Goal: Obtain resource: Download file/media

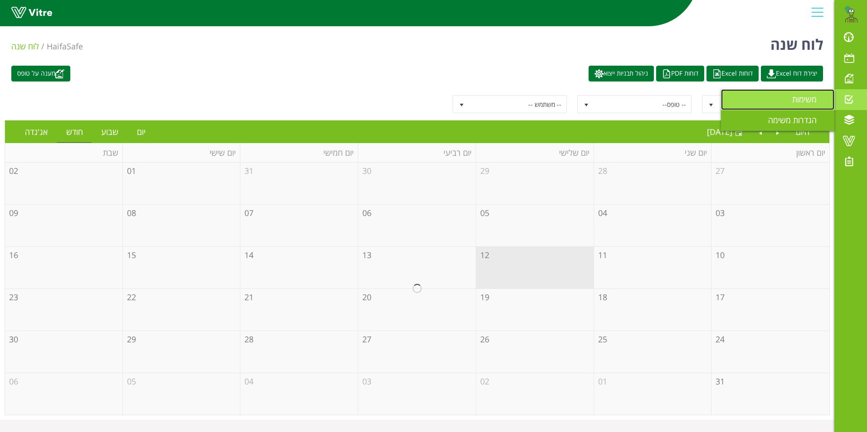
click at [808, 94] on span "משימות" at bounding box center [809, 99] width 35 height 11
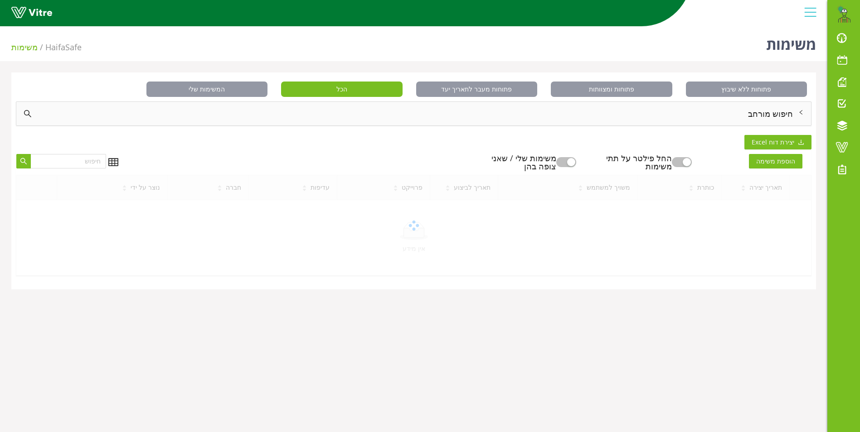
click at [776, 112] on div "חיפוש מורחב" at bounding box center [413, 114] width 795 height 24
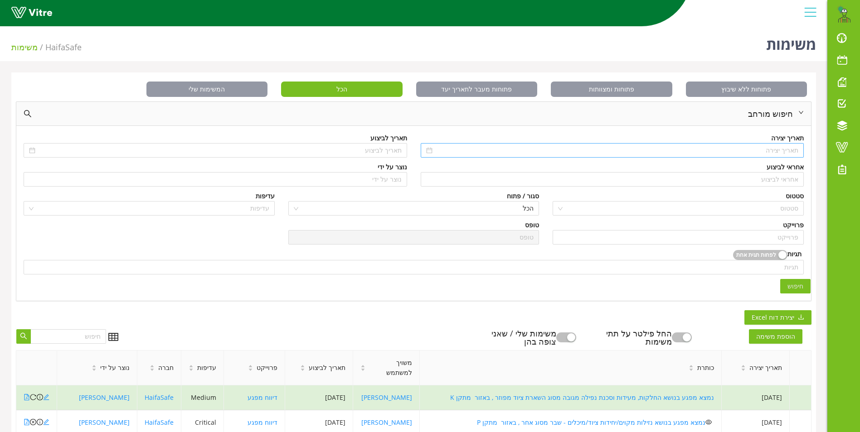
click at [775, 145] on div at bounding box center [612, 150] width 383 height 15
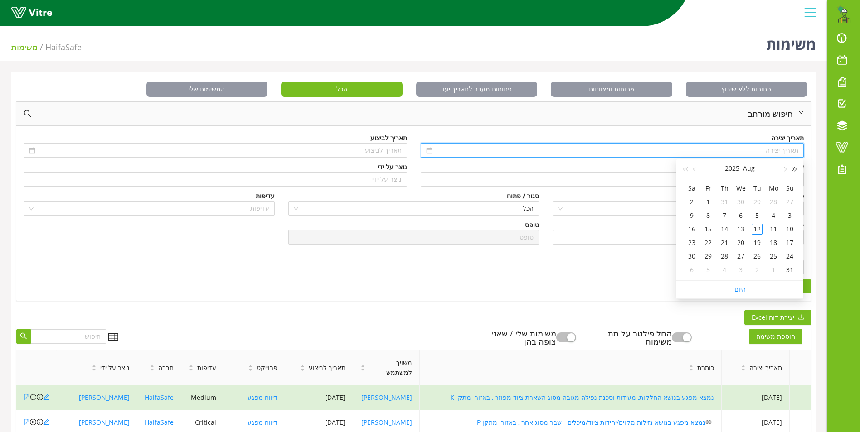
click at [792, 170] on span "button" at bounding box center [794, 169] width 5 height 5
type input "06/08/2023"
click at [791, 217] on div "6" at bounding box center [789, 215] width 11 height 11
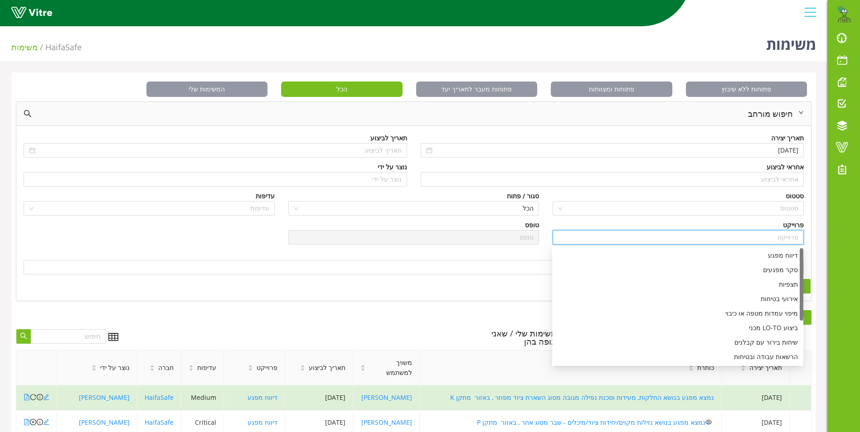
click at [795, 240] on input "search" at bounding box center [678, 238] width 240 height 14
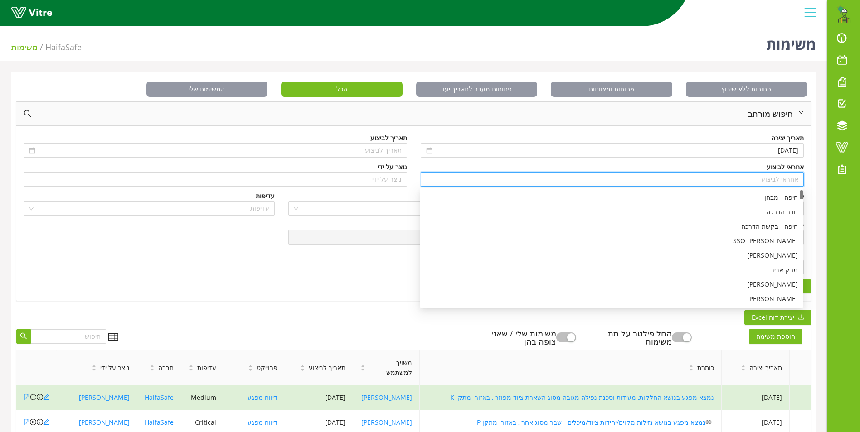
click at [782, 181] on input "search" at bounding box center [612, 180] width 373 height 14
type input "C"
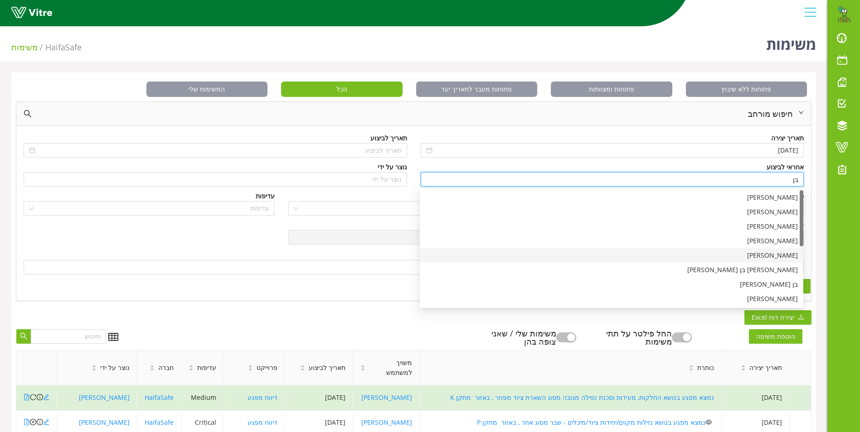
click at [785, 257] on div "בן שרעבי" at bounding box center [611, 256] width 373 height 10
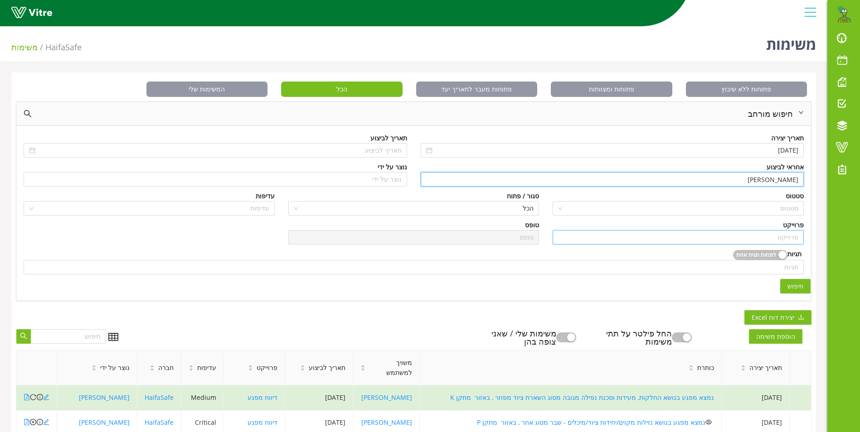
type input "בן שרעבי"
click at [788, 236] on input "search" at bounding box center [678, 238] width 240 height 14
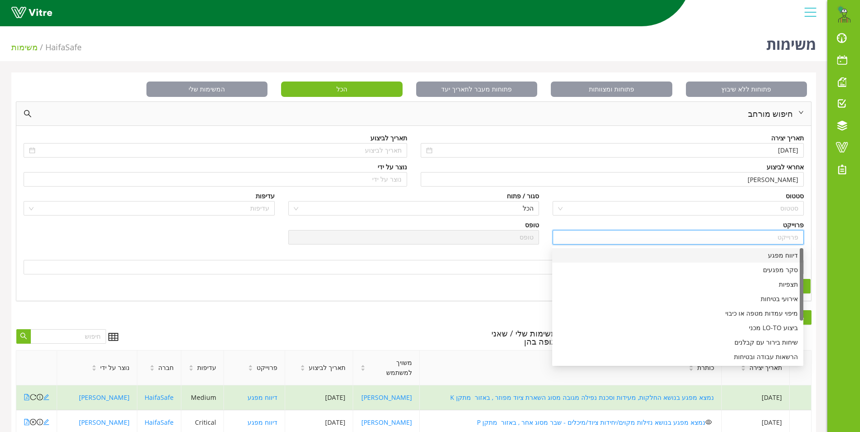
click at [780, 256] on div "דיווח מפגע" at bounding box center [677, 256] width 240 height 10
type input "דיווח מפגע"
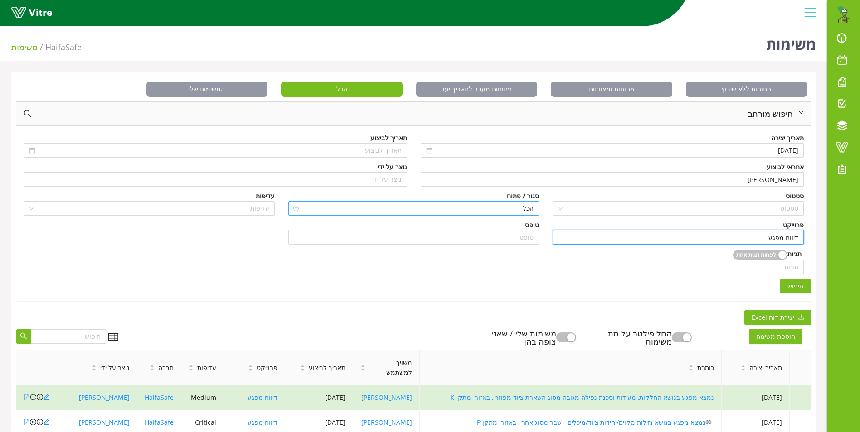
click at [519, 204] on span "הכל" at bounding box center [414, 209] width 240 height 14
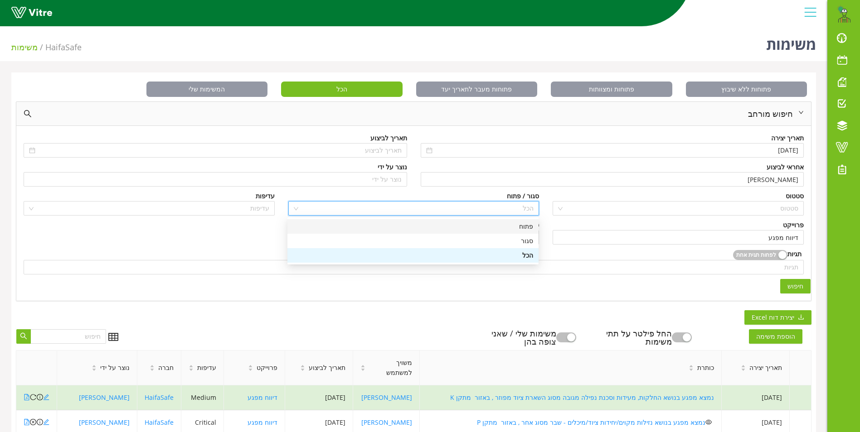
click at [522, 228] on div "פתוח" at bounding box center [413, 227] width 240 height 10
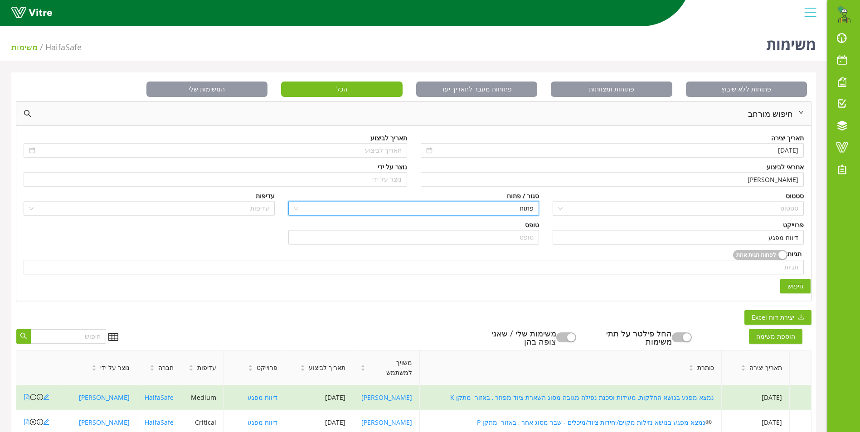
click at [800, 283] on span "חיפוש" at bounding box center [795, 286] width 16 height 10
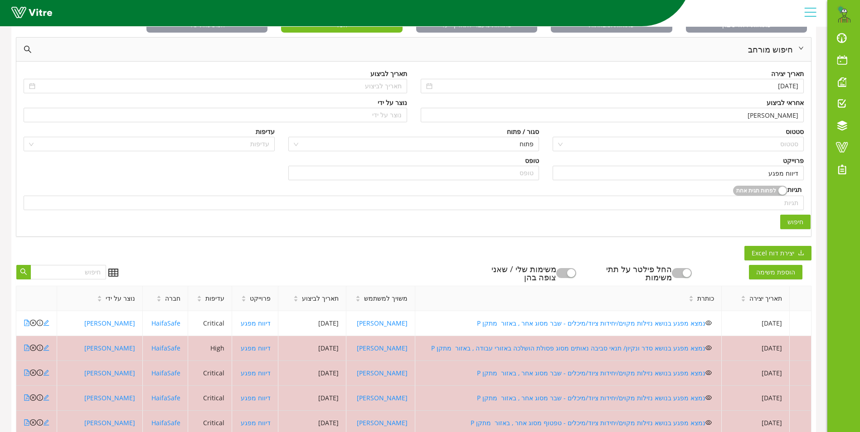
scroll to position [242, 0]
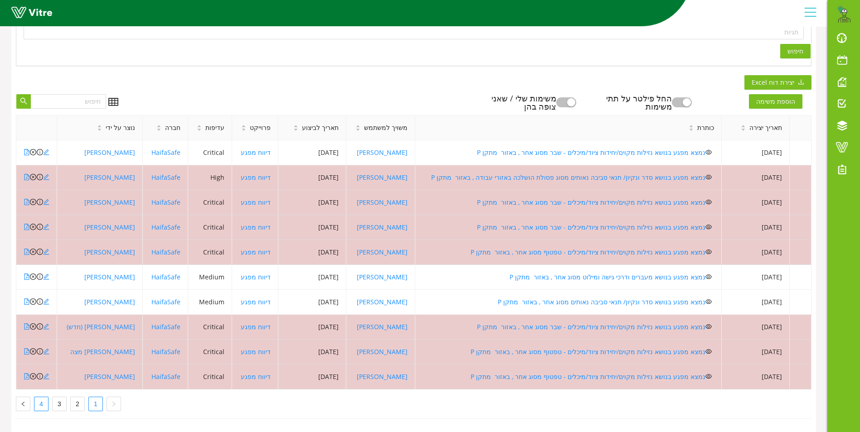
click at [37, 397] on link "4" at bounding box center [41, 404] width 14 height 14
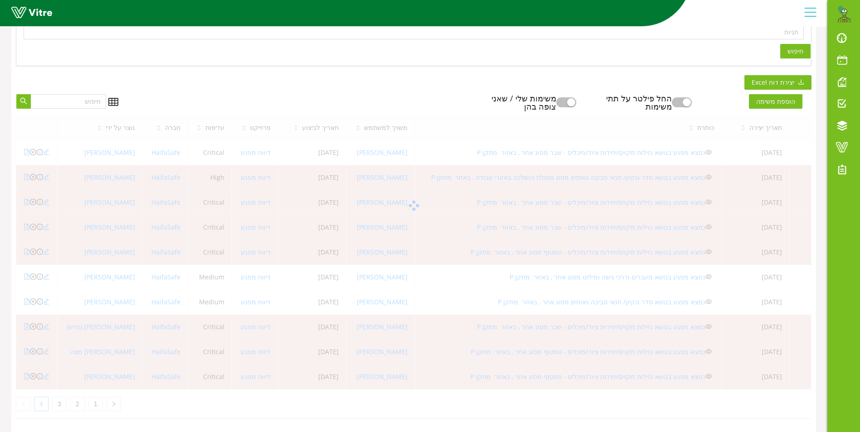
scroll to position [117, 0]
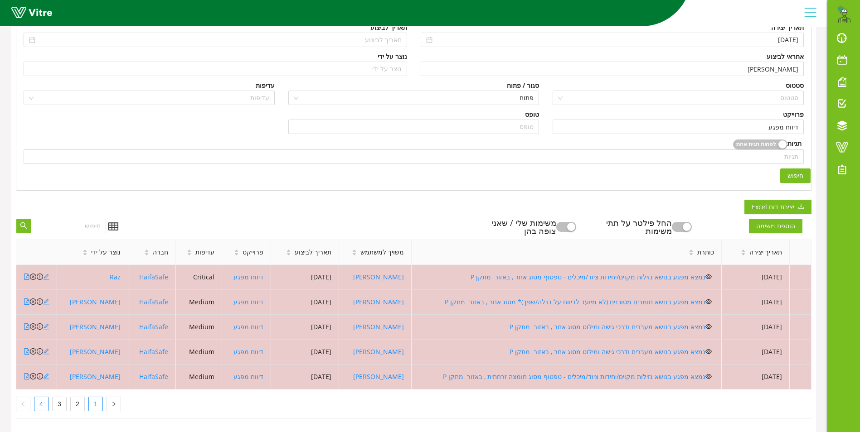
click at [97, 400] on link "1" at bounding box center [96, 404] width 14 height 14
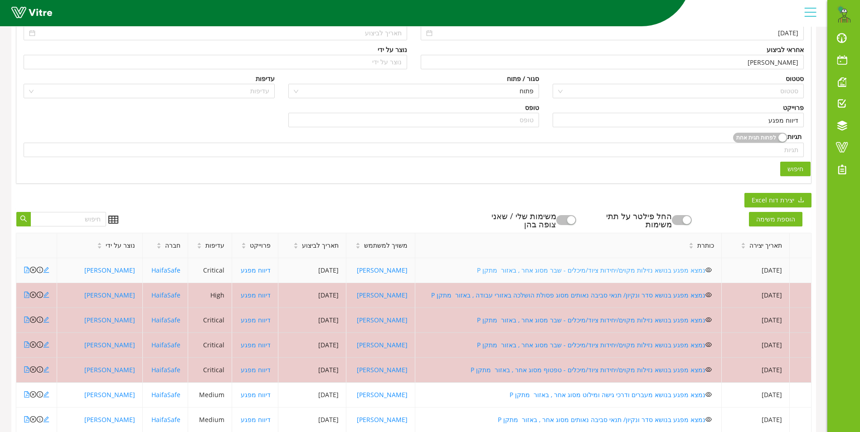
click at [543, 271] on link "נמצא מפגע בנושא נזילות מקוים/יחידות ציוד/מיכלים - שבר מסוג אחר , באזור מתקן P" at bounding box center [591, 270] width 228 height 9
click at [34, 273] on icon "close-circle" at bounding box center [33, 270] width 6 height 6
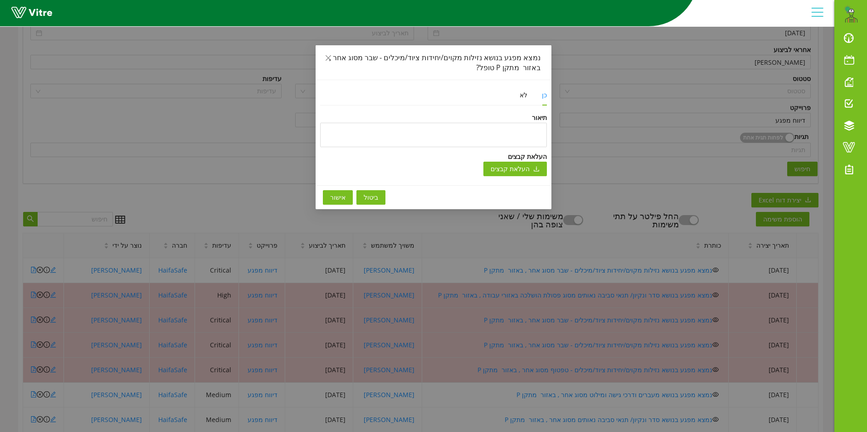
click at [334, 197] on span "אישור" at bounding box center [337, 198] width 15 height 10
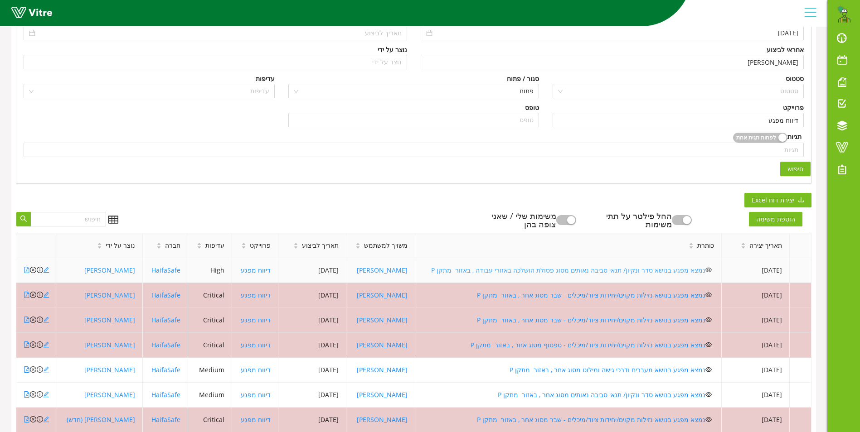
click at [556, 270] on link "נמצא מפגע בנושא סדר ונקיון/ תנאי סביבה נאותים מסוג פסולת הושלכה באזורי עבודה , …" at bounding box center [568, 270] width 274 height 9
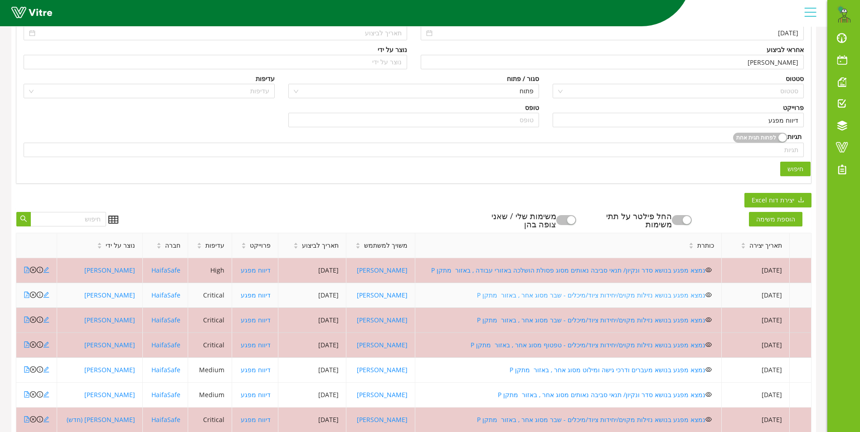
click at [521, 295] on link "נמצא מפגע בנושא נזילות מקוים/יחידות ציוד/מיכלים - שבר מסוג אחר , באזור מתקן P" at bounding box center [591, 295] width 228 height 9
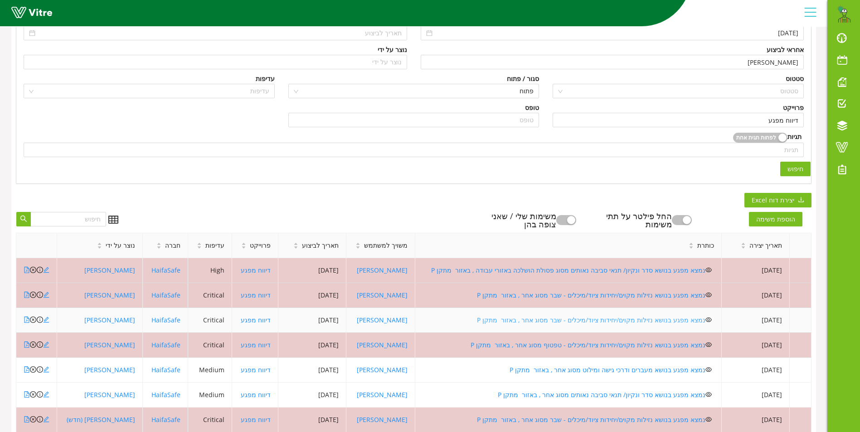
click at [559, 322] on link "נמצא מפגע בנושא נזילות מקוים/יחידות ציוד/מיכלים - שבר מסוג אחר , באזור מתקן P" at bounding box center [591, 320] width 228 height 9
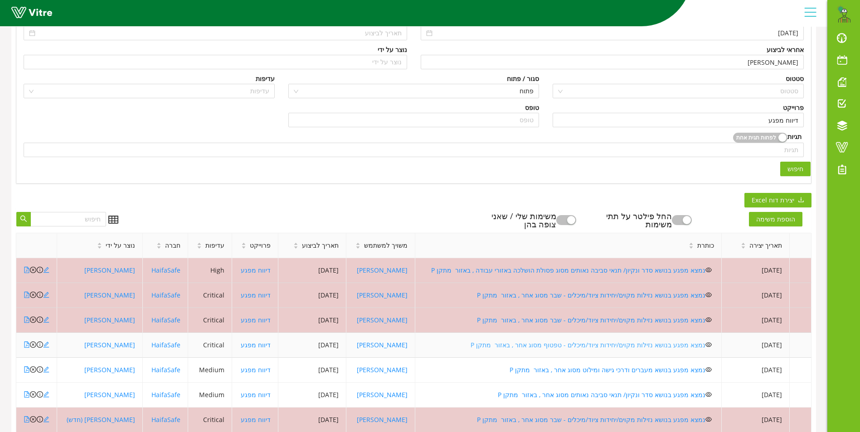
click at [558, 345] on link "נמצא מפגע בנושא נזילות מקוים/יחידות ציוד/מיכלים - טפטוף מסוג אחר , באזור מתקן P" at bounding box center [587, 345] width 235 height 9
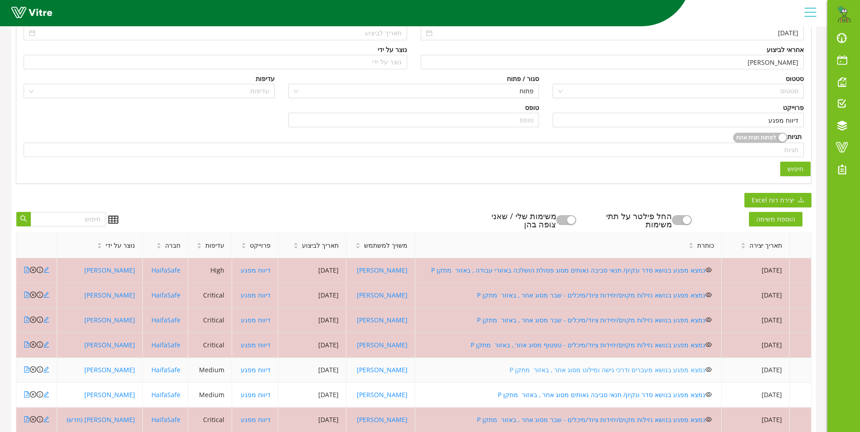
click at [563, 370] on link "נמצא מפגע בנושא מעברים ודרכי גישה ומילוט מסוג אחר , באזור מתקן P" at bounding box center [607, 370] width 196 height 9
click at [565, 394] on link "נמצא מפגע בנושא סדר ונקיון/ תנאי סביבה נאותים מסוג אחר , באזור מתקן P" at bounding box center [602, 395] width 208 height 9
click at [590, 368] on link "נמצא מפגע בנושא מעברים ודרכי גישה ומילוט מסוג אחר , באזור מתקן P" at bounding box center [607, 370] width 196 height 9
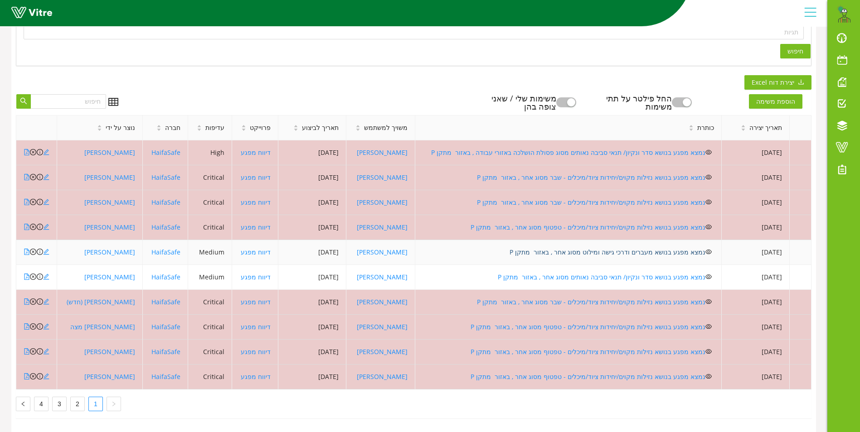
scroll to position [242, 0]
click at [554, 273] on link "נמצא מפגע בנושא סדר ונקיון/ תנאי סביבה נאותים מסוג אחר , באזור מתקן P" at bounding box center [602, 277] width 208 height 9
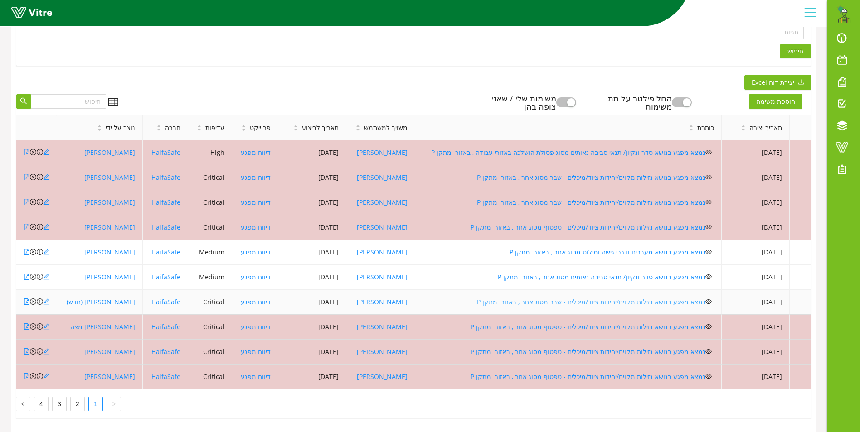
click at [561, 298] on link "נמצא מפגע בנושא נזילות מקוים/יחידות ציוד/מיכלים - שבר מסוג אחר , באזור מתקן P" at bounding box center [591, 302] width 228 height 9
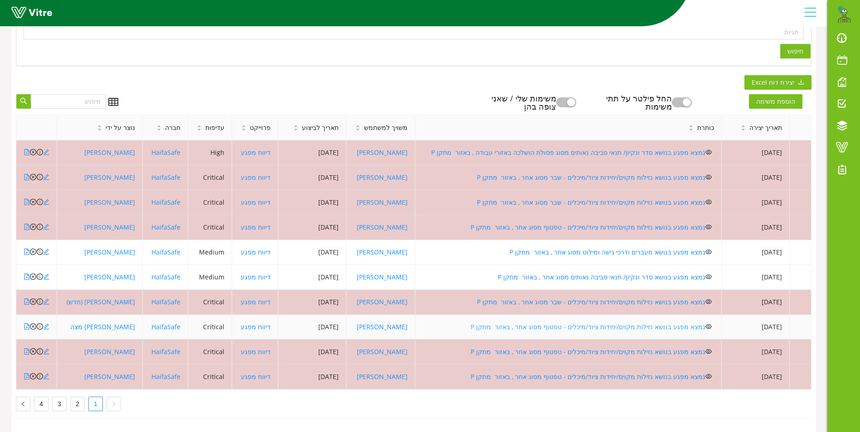
click at [544, 323] on link "נמצא מפגע בנושא נזילות מקוים/יחידות ציוד/מיכלים - טפטוף מסוג אחר , באזור מתקן P" at bounding box center [587, 327] width 235 height 9
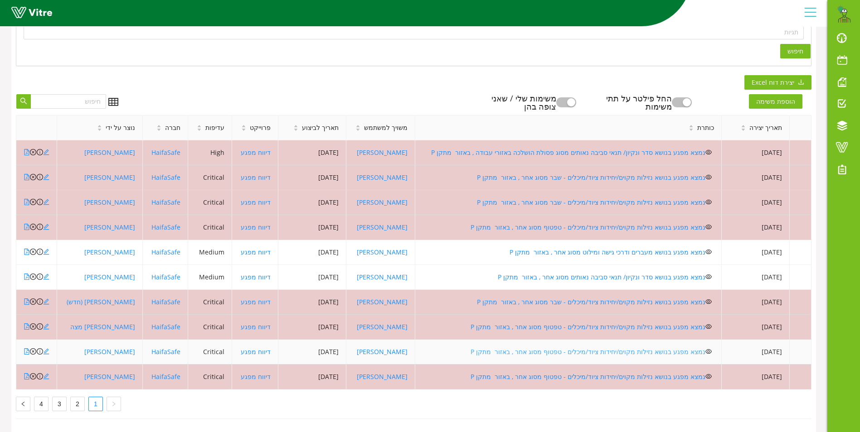
click at [561, 348] on link "נמצא מפגע בנושא נזילות מקוים/יחידות ציוד/מיכלים - טפטוף מסוג אחר , באזור מתקן P" at bounding box center [587, 352] width 235 height 9
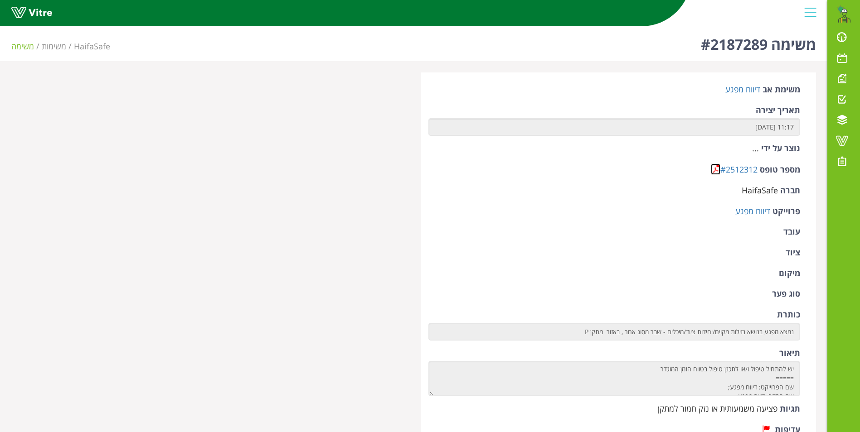
click at [713, 168] on link at bounding box center [716, 169] width 10 height 11
click at [716, 171] on link at bounding box center [716, 169] width 10 height 11
click at [714, 167] on link at bounding box center [716, 169] width 10 height 11
click at [712, 170] on link at bounding box center [716, 169] width 10 height 11
click at [713, 170] on link at bounding box center [716, 169] width 10 height 11
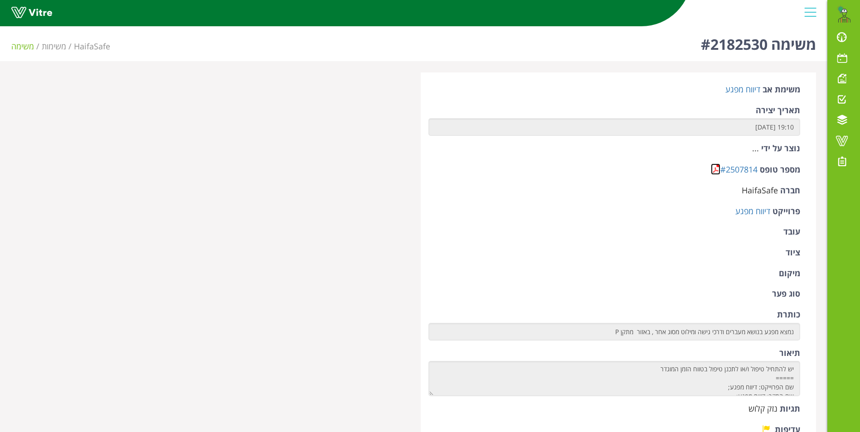
click at [717, 168] on link at bounding box center [716, 169] width 10 height 11
click at [718, 167] on link at bounding box center [716, 169] width 10 height 11
click at [716, 168] on link at bounding box center [716, 169] width 10 height 11
click at [714, 166] on link at bounding box center [716, 169] width 10 height 11
click at [713, 166] on link at bounding box center [716, 169] width 10 height 11
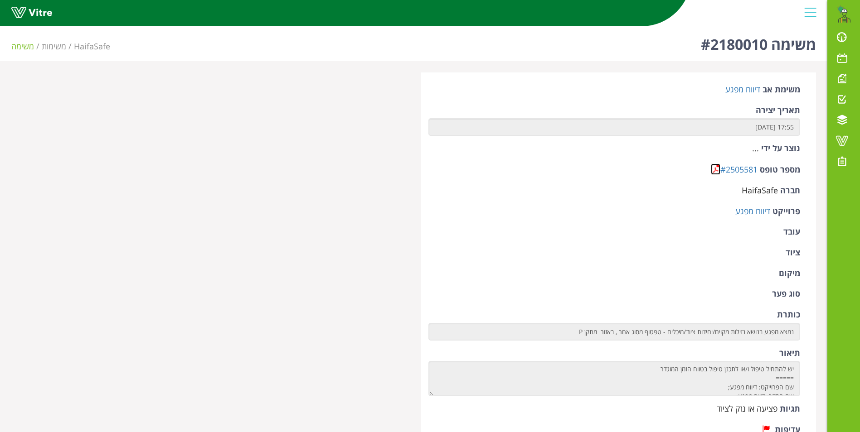
click at [714, 169] on link at bounding box center [716, 169] width 10 height 11
click at [712, 167] on link at bounding box center [716, 169] width 10 height 11
